Goal: Obtain resource: Obtain resource

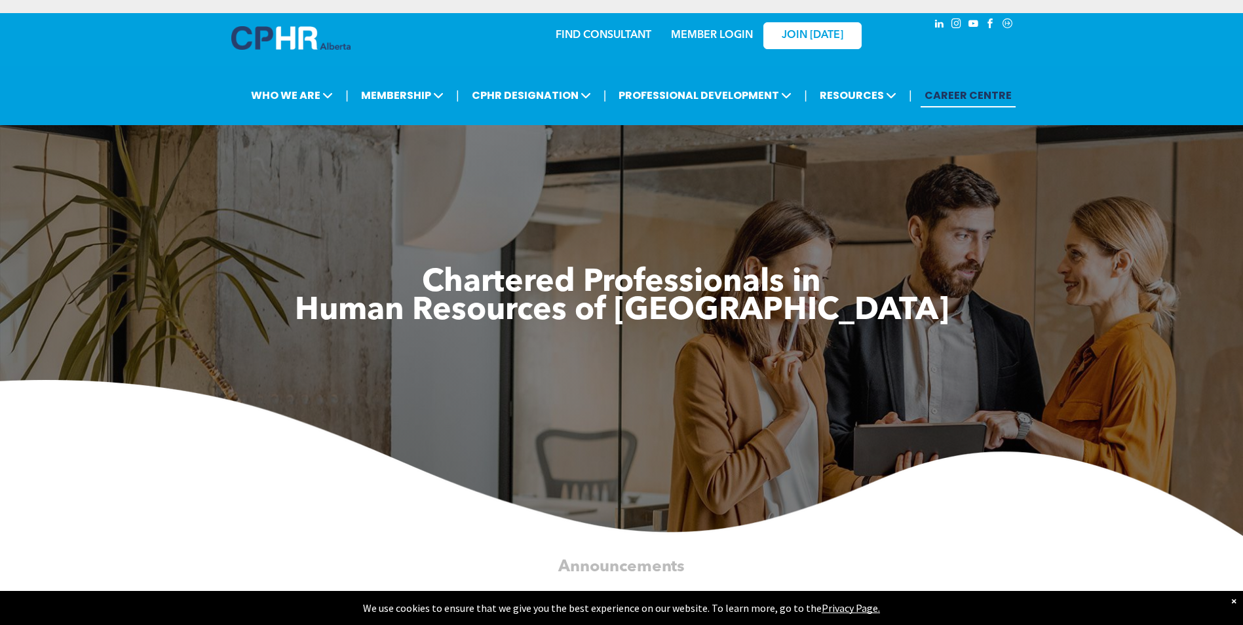
click at [725, 35] on link "MEMBER LOGIN" at bounding box center [712, 35] width 82 height 10
click at [722, 34] on link "MEMBER LOGIN" at bounding box center [712, 35] width 82 height 10
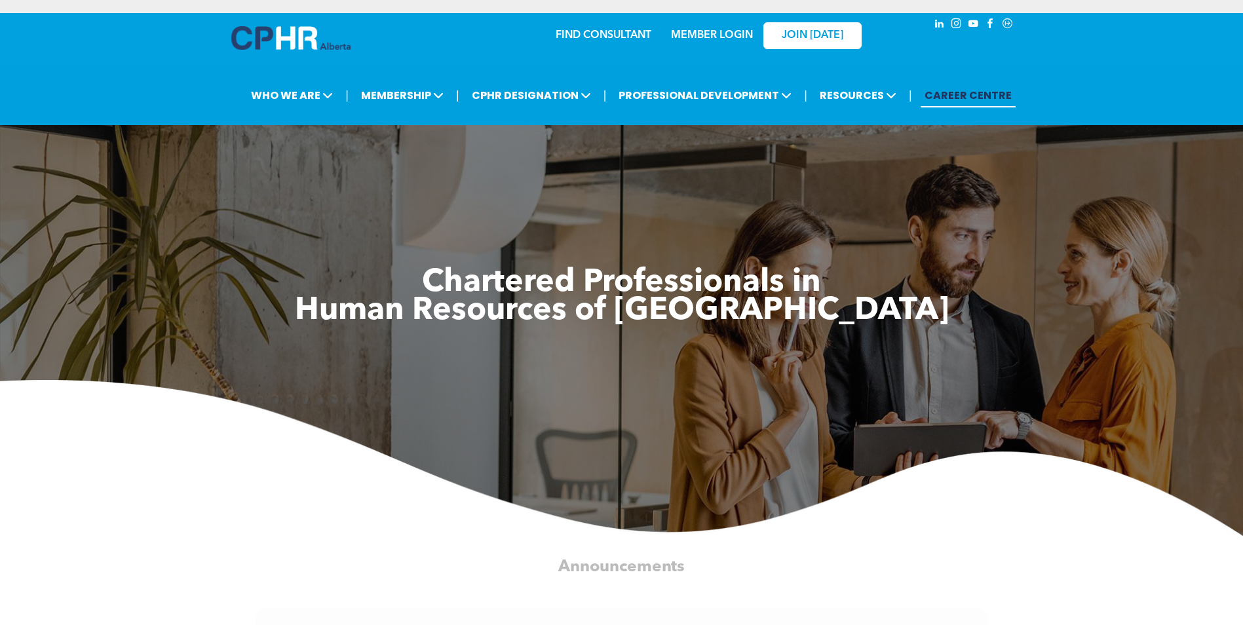
click at [723, 34] on link "MEMBER LOGIN" at bounding box center [712, 35] width 82 height 10
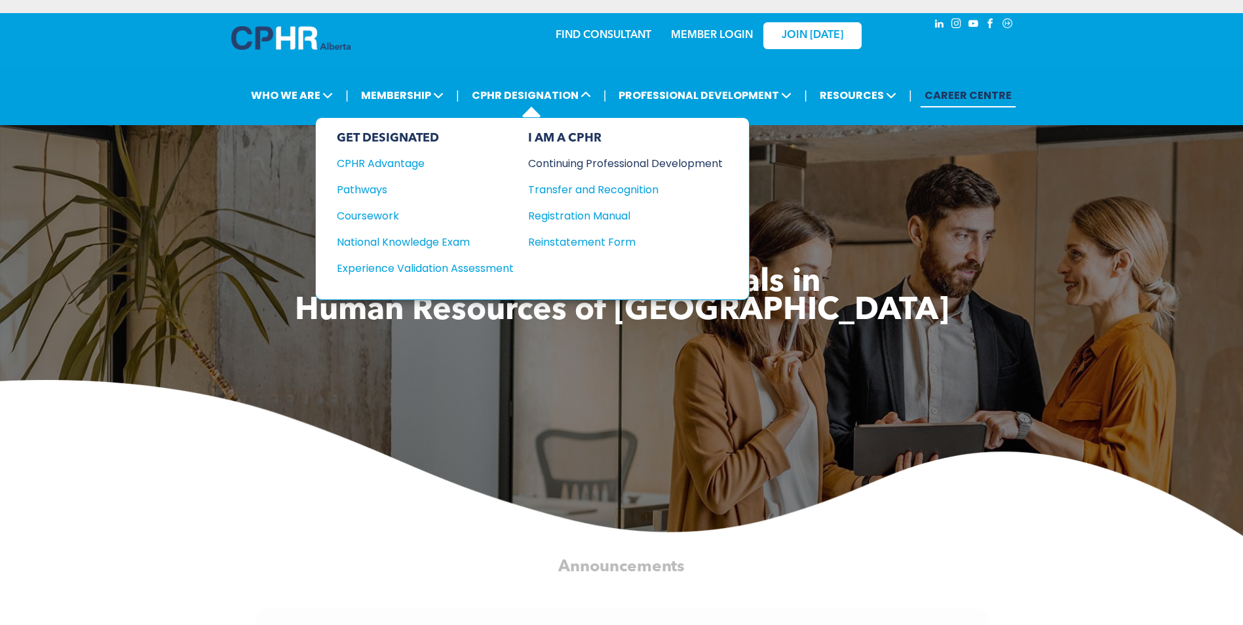
click at [652, 162] on div "Continuing Professional Development" at bounding box center [615, 163] width 175 height 16
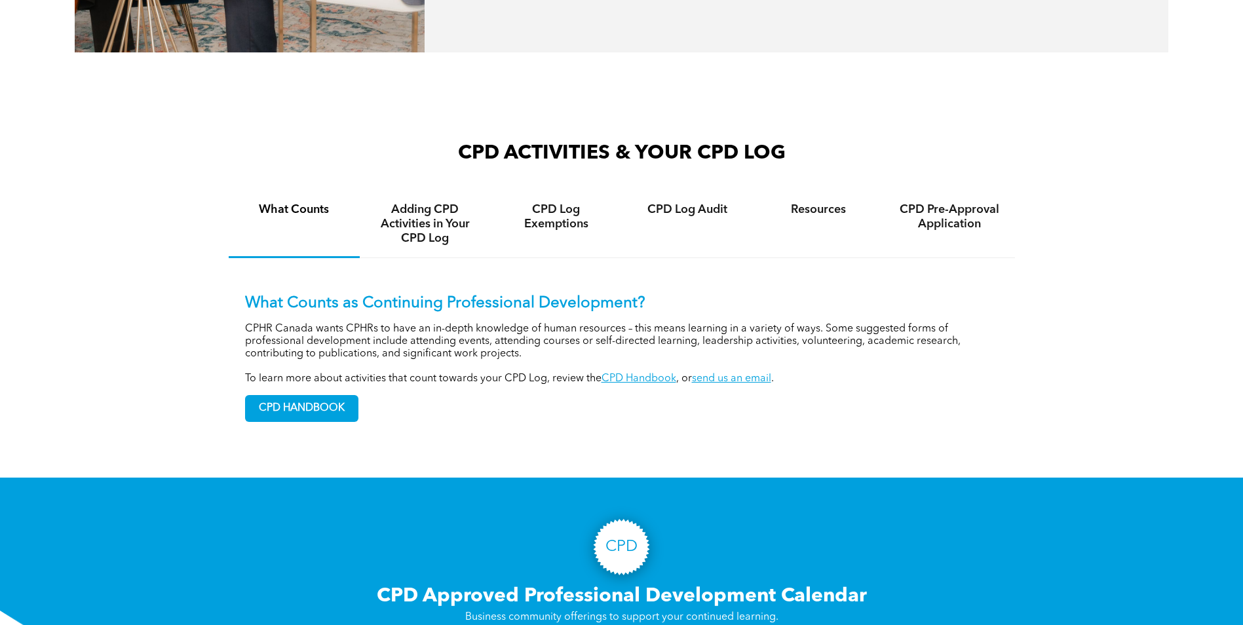
scroll to position [917, 0]
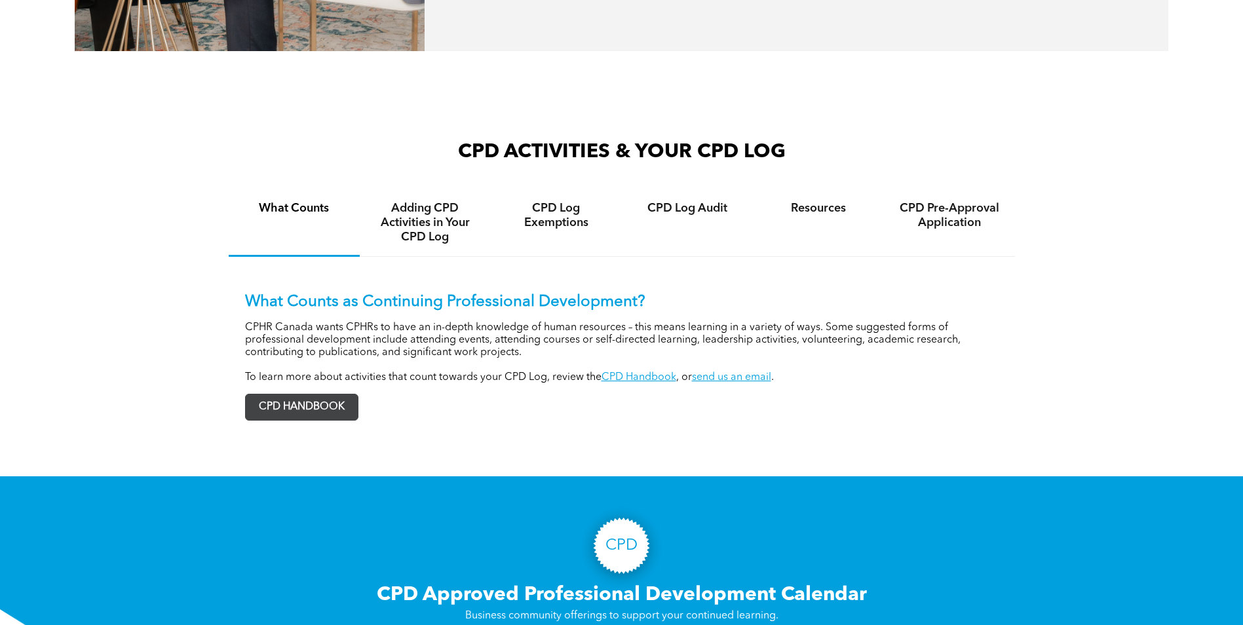
click at [308, 403] on span "CPD HANDBOOK" at bounding box center [302, 407] width 112 height 26
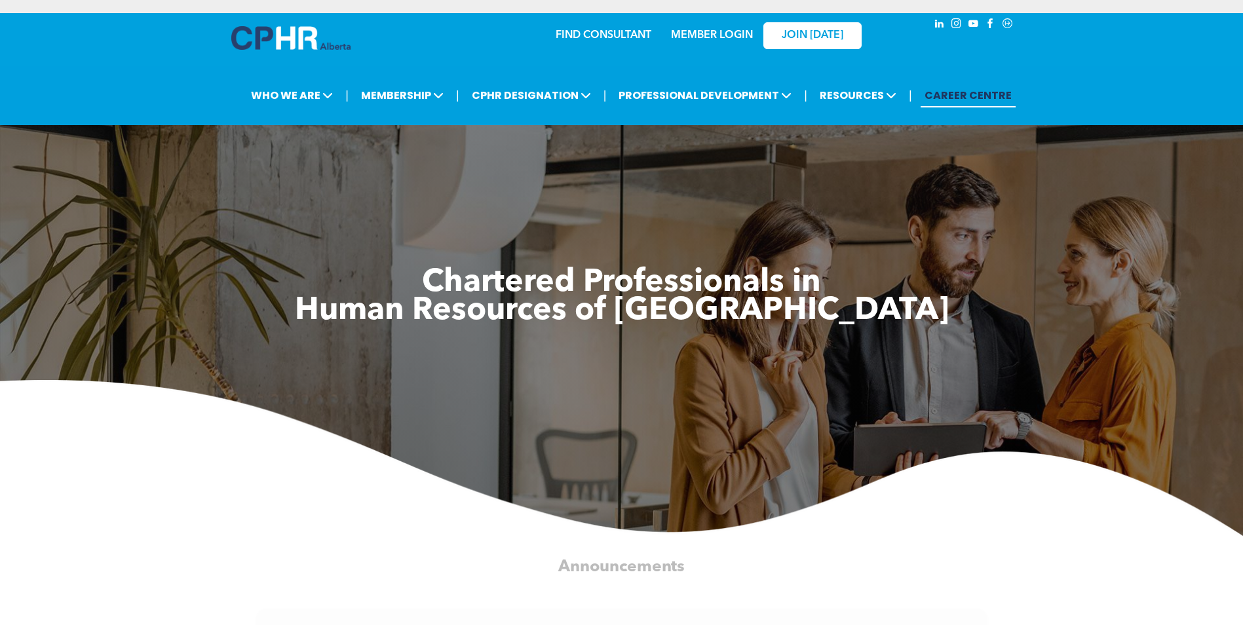
click at [702, 31] on link "MEMBER LOGIN" at bounding box center [712, 35] width 82 height 10
